Goal: Task Accomplishment & Management: Use online tool/utility

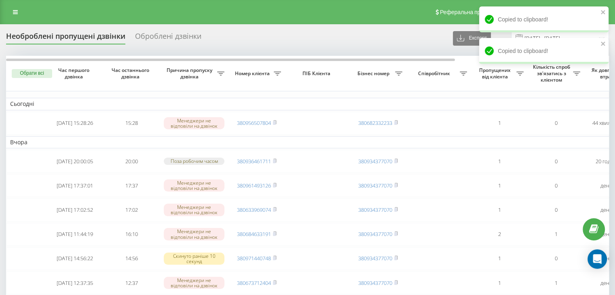
click at [11, 11] on link at bounding box center [15, 11] width 15 height 11
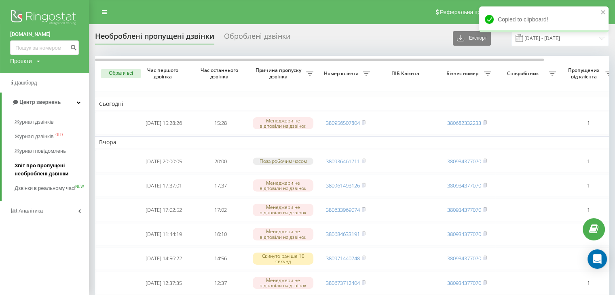
click at [41, 169] on span "Звіт про пропущені необроблені дзвінки" at bounding box center [50, 170] width 70 height 16
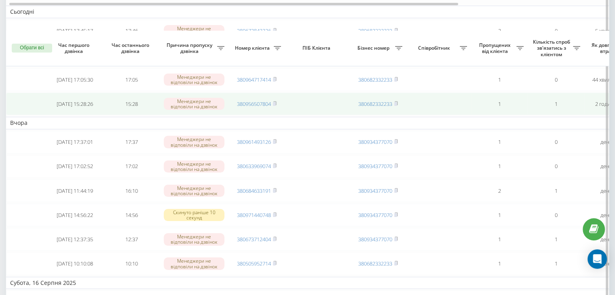
scroll to position [121, 0]
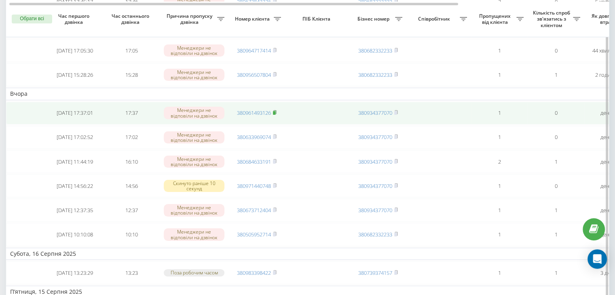
click at [275, 111] on rect at bounding box center [274, 113] width 2 height 4
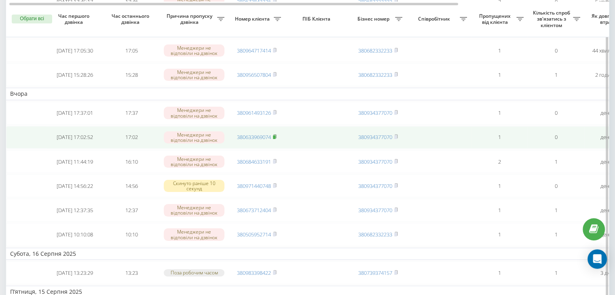
click at [276, 135] on icon at bounding box center [274, 137] width 3 height 4
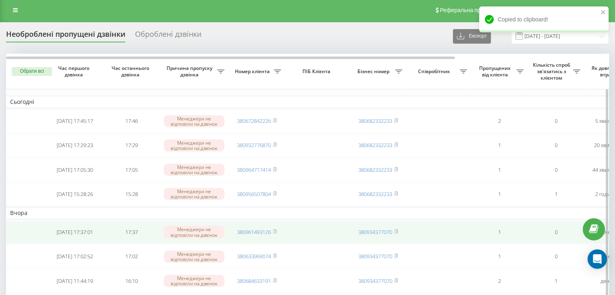
scroll to position [0, 0]
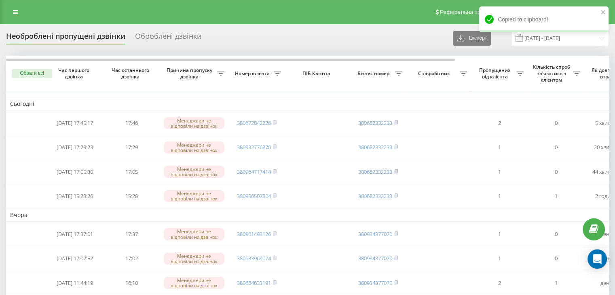
click at [15, 11] on icon at bounding box center [15, 12] width 5 height 6
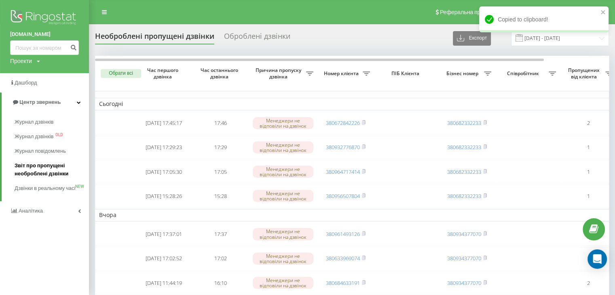
click at [47, 172] on span "Звіт про пропущені необроблені дзвінки" at bounding box center [50, 170] width 70 height 16
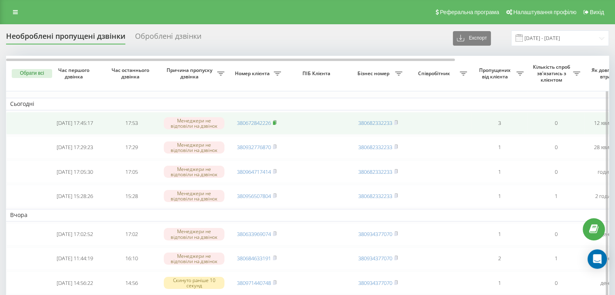
click at [275, 123] on rect at bounding box center [274, 123] width 2 height 4
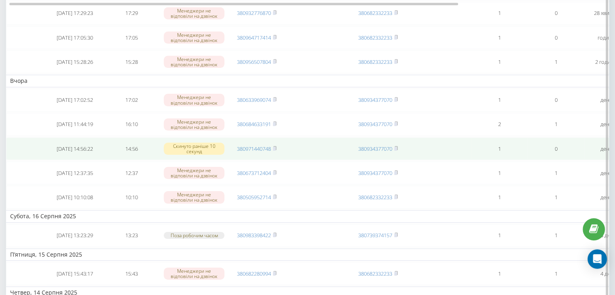
scroll to position [162, 0]
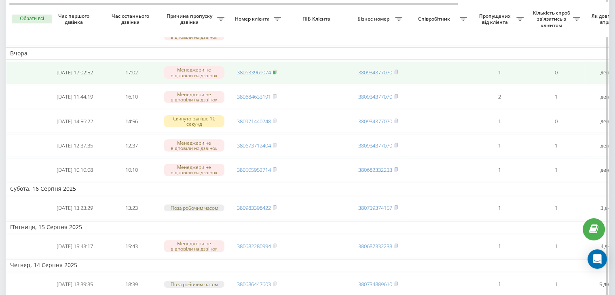
click at [277, 70] on icon at bounding box center [275, 72] width 4 height 5
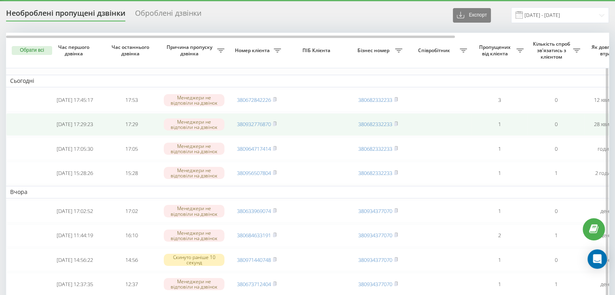
scroll to position [81, 0]
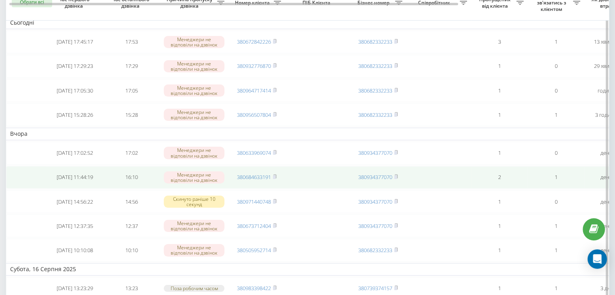
scroll to position [121, 0]
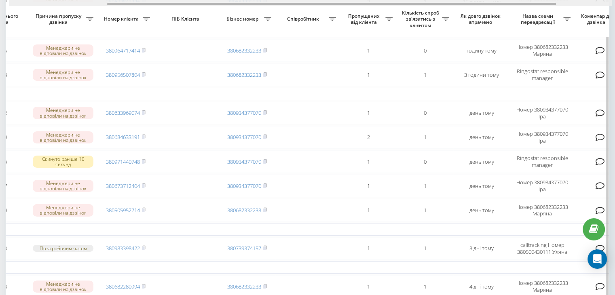
drag, startPoint x: 252, startPoint y: 8, endPoint x: 354, endPoint y: 23, distance: 103.6
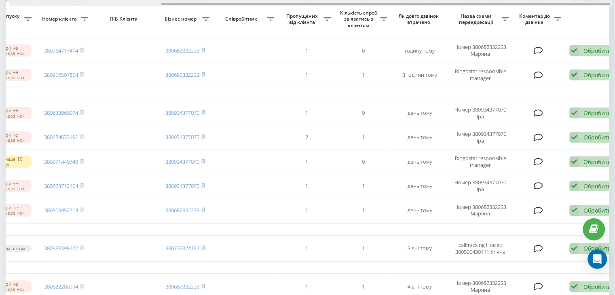
scroll to position [0, 206]
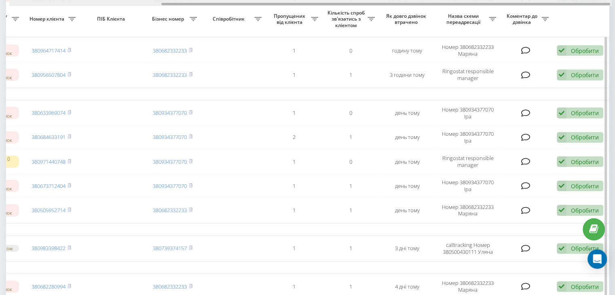
drag, startPoint x: 367, startPoint y: 3, endPoint x: 424, endPoint y: 12, distance: 57.7
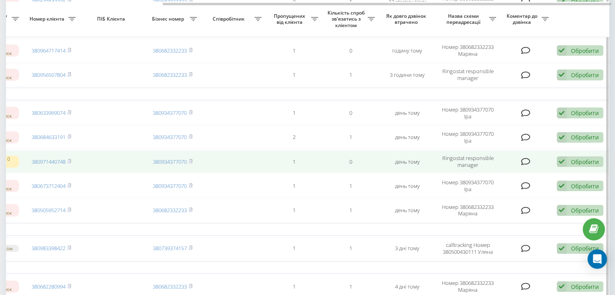
click at [575, 160] on div "Обробити" at bounding box center [585, 162] width 28 height 8
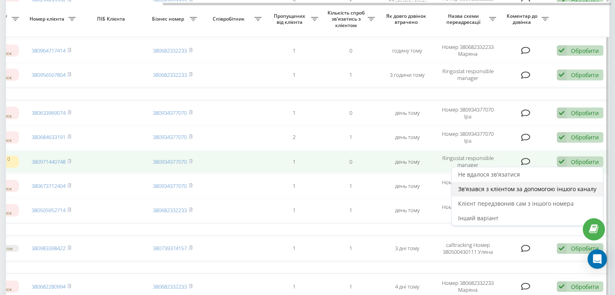
click at [504, 188] on span "Зв'язався з клієнтом за допомогою іншого каналу" at bounding box center [527, 189] width 138 height 8
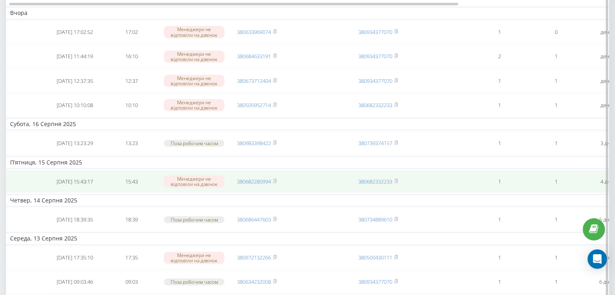
scroll to position [121, 0]
